Goal: Task Accomplishment & Management: Manage account settings

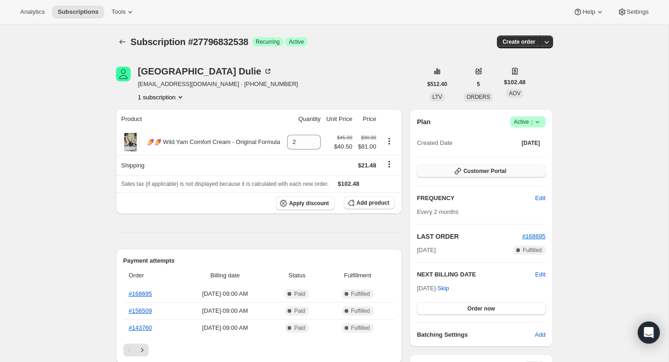
click at [496, 176] on button "Customer Portal" at bounding box center [481, 171] width 128 height 13
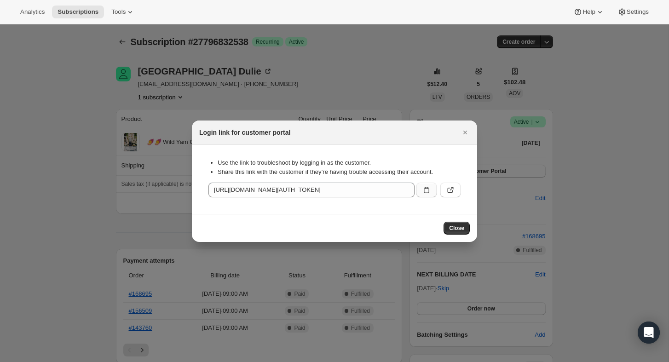
click at [430, 189] on icon ":rc0:" at bounding box center [426, 189] width 9 height 9
click at [449, 231] on span "Close" at bounding box center [456, 227] width 15 height 7
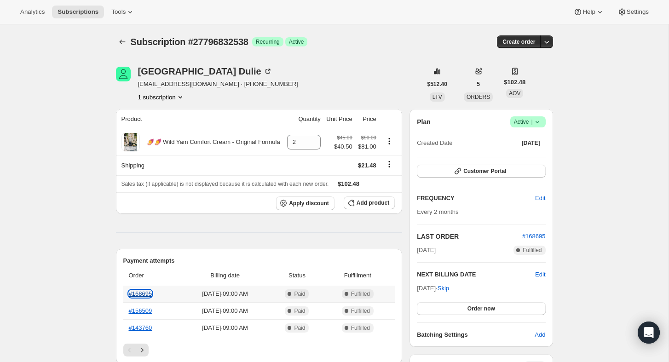
click at [143, 295] on link "#168695" at bounding box center [140, 293] width 23 height 7
click at [123, 45] on icon "Subscriptions" at bounding box center [122, 41] width 9 height 9
click at [456, 172] on icon "button" at bounding box center [457, 170] width 9 height 9
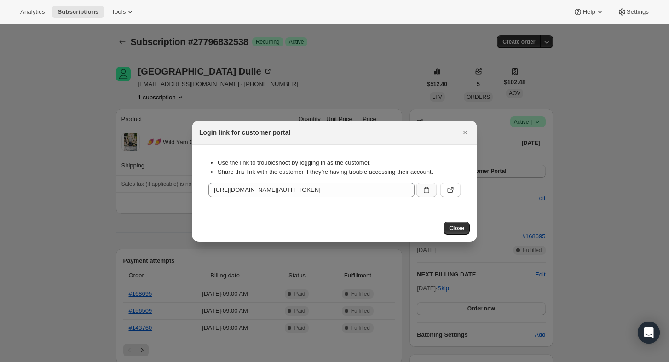
click at [428, 190] on icon ":rc0:" at bounding box center [427, 190] width 6 height 6
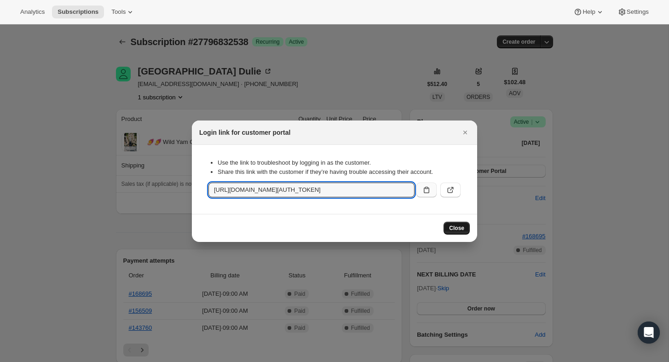
click at [452, 226] on span "Close" at bounding box center [456, 227] width 15 height 7
